Goal: Navigation & Orientation: Find specific page/section

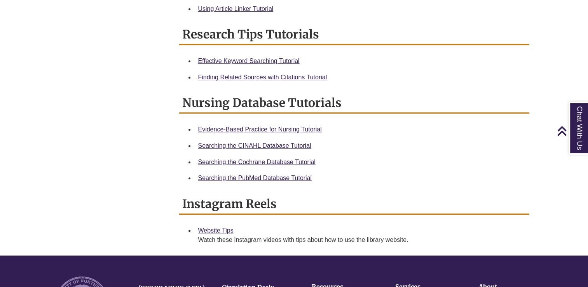
scroll to position [424, 0]
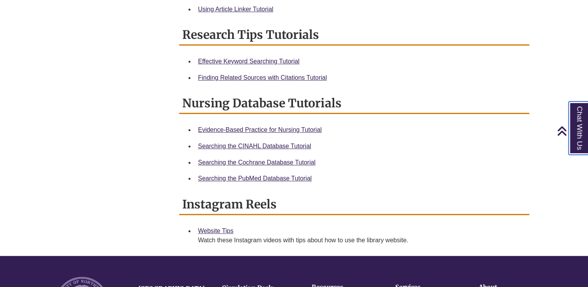
click at [577, 139] on link "Chat With Us" at bounding box center [579, 127] width 20 height 53
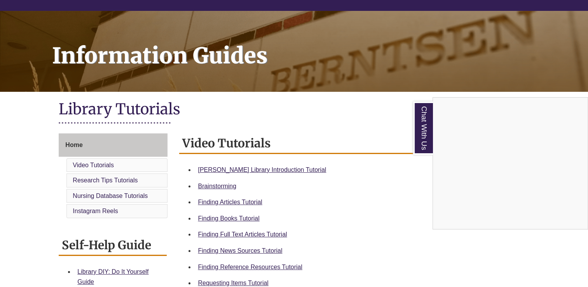
scroll to position [0, 0]
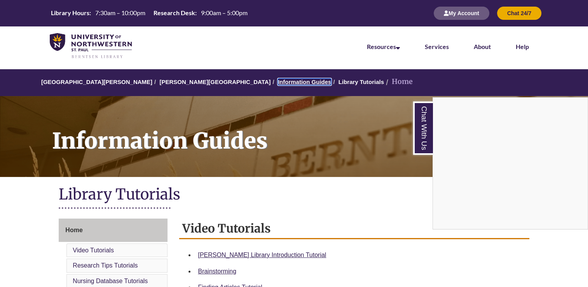
click at [278, 81] on link "Information Guides" at bounding box center [305, 82] width 54 height 7
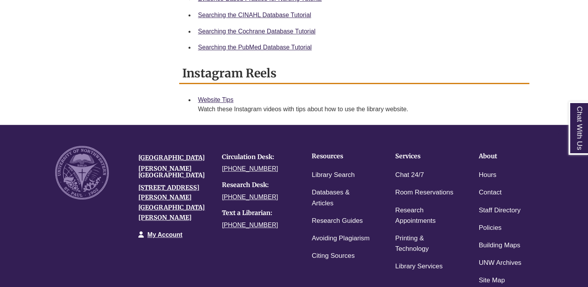
scroll to position [566, 0]
